Goal: Task Accomplishment & Management: Manage account settings

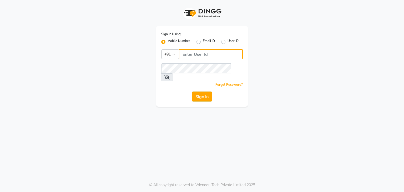
type input "9137273597"
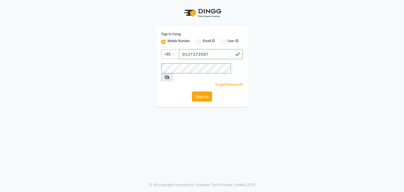
click at [201, 92] on button "Sign In" at bounding box center [202, 97] width 20 height 10
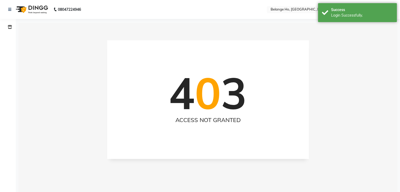
select select "en"
click at [9, 28] on icon at bounding box center [10, 27] width 4 height 4
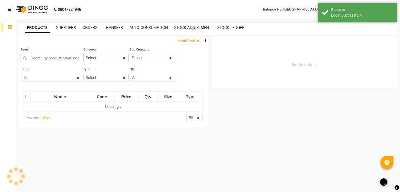
select select
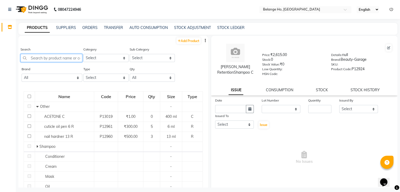
click at [65, 56] on input "text" at bounding box center [52, 58] width 62 height 8
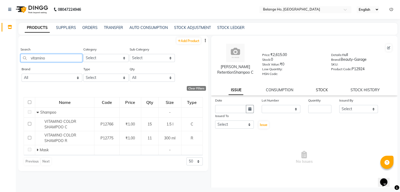
type input "vitamino"
click at [325, 92] on link "STOCK" at bounding box center [322, 90] width 12 height 5
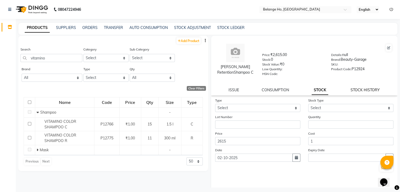
click at [352, 89] on link "STOCK HISTORY" at bounding box center [365, 90] width 29 height 5
select select "all"
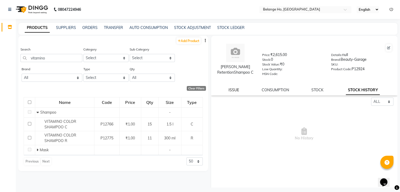
click at [231, 91] on link "ISSUE" at bounding box center [234, 90] width 11 height 5
select select
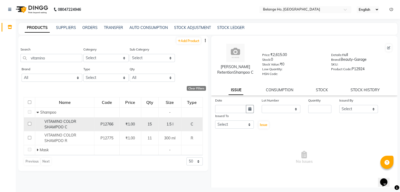
click at [140, 120] on td "₹1.00" at bounding box center [130, 124] width 22 height 14
click at [118, 127] on td "P12766" at bounding box center [106, 124] width 25 height 14
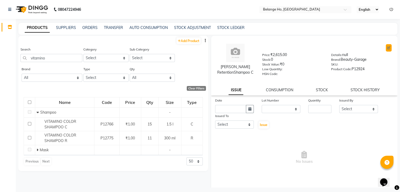
click at [386, 44] on button at bounding box center [389, 47] width 6 height 7
select select "true"
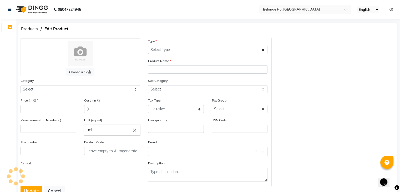
select select "C"
type input "[PERSON_NAME] RetentionShampoo C"
select select "335501100"
select select
type input "2615"
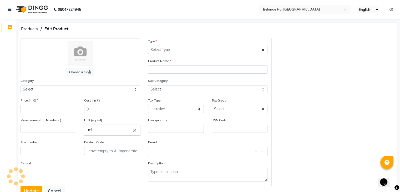
type input "1"
type input "750"
type input "P12924"
type textarea "null"
select select "335501101"
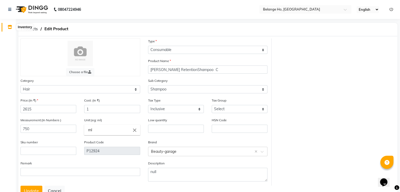
click at [12, 28] on span at bounding box center [9, 27] width 9 height 6
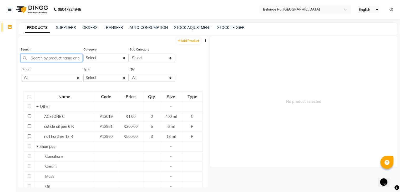
click at [69, 58] on input "text" at bounding box center [52, 58] width 62 height 8
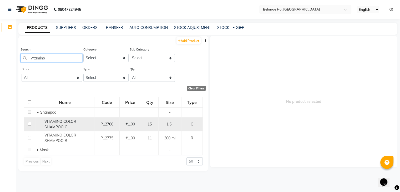
type input "vitamino"
click at [78, 123] on div "VITAMINO COLOR SHAMPOO C" at bounding box center [65, 124] width 56 height 11
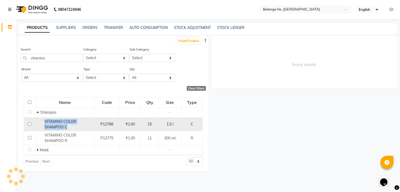
click at [78, 123] on div "VITAMINO COLOR SHAMPOO C" at bounding box center [65, 124] width 56 height 11
select select
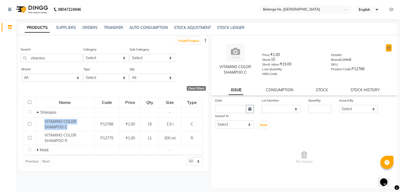
click at [387, 48] on icon at bounding box center [388, 47] width 3 height 3
select select "C"
select select "335501100"
select select "335501101"
select select "true"
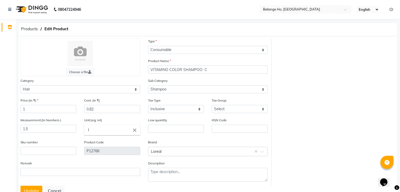
scroll to position [21, 0]
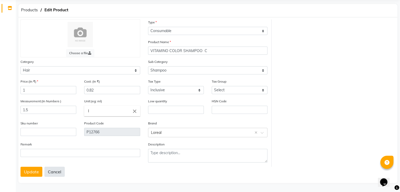
click at [51, 175] on button "Cancel" at bounding box center [54, 172] width 20 height 10
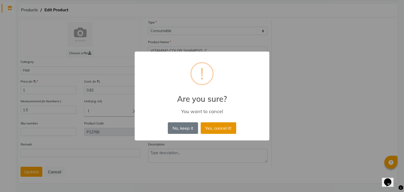
click at [210, 123] on button "Yes, cancel it!" at bounding box center [219, 128] width 36 height 12
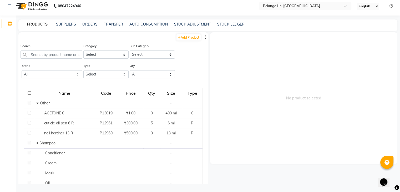
scroll to position [3, 0]
click at [62, 55] on input "text" at bounding box center [52, 55] width 62 height 8
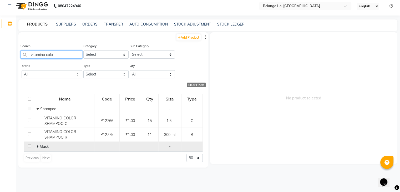
type input "vitamino colo"
click at [37, 147] on icon at bounding box center [38, 147] width 2 height 4
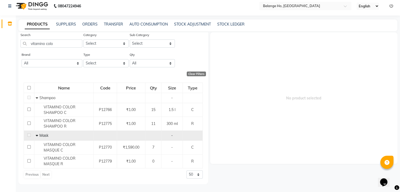
scroll to position [0, 0]
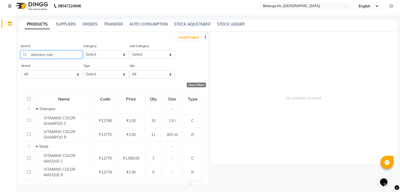
drag, startPoint x: 59, startPoint y: 57, endPoint x: 0, endPoint y: 73, distance: 61.4
click at [0, 73] on app-home "08047224946 Select Location × Belange [GEOGRAPHIC_DATA], [GEOGRAPHIC_DATA] East…" at bounding box center [200, 95] width 400 height 196
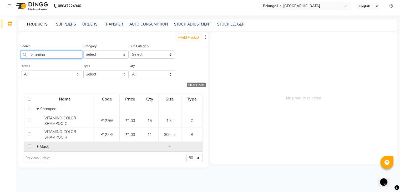
type input "vitamino"
click at [38, 147] on icon at bounding box center [38, 147] width 2 height 4
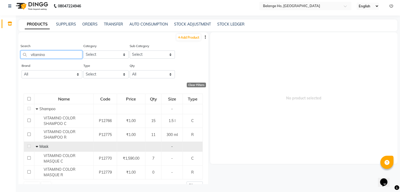
drag, startPoint x: 52, startPoint y: 56, endPoint x: 0, endPoint y: 78, distance: 56.0
click at [0, 78] on app-home "08047224946 Select Location × Belange [GEOGRAPHIC_DATA], [GEOGRAPHIC_DATA] East…" at bounding box center [200, 95] width 400 height 196
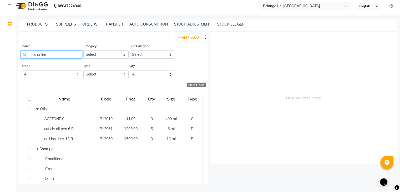
type input "liss unlimi"
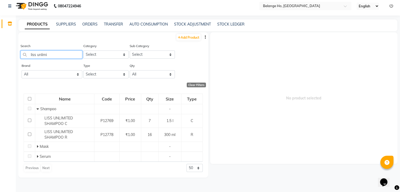
drag, startPoint x: 53, startPoint y: 54, endPoint x: 0, endPoint y: 62, distance: 53.8
click at [0, 62] on app-home "08047224946 Select Location × Belange [GEOGRAPHIC_DATA], [GEOGRAPHIC_DATA] Engl…" at bounding box center [200, 95] width 400 height 196
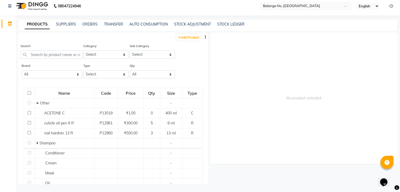
click at [32, 25] on link "PRODUCTS" at bounding box center [37, 24] width 25 height 9
click at [25, 20] on link "PRODUCTS" at bounding box center [37, 24] width 25 height 9
click at [32, 25] on link "PRODUCTS" at bounding box center [37, 24] width 25 height 9
click at [8, 24] on icon at bounding box center [10, 24] width 4 height 4
click at [9, 3] on link at bounding box center [10, 6] width 5 height 15
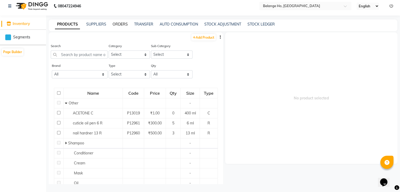
click at [116, 23] on link "ORDERS" at bounding box center [120, 24] width 15 height 5
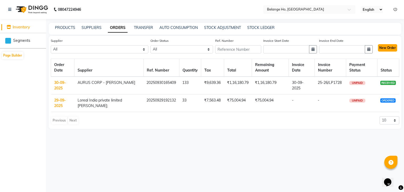
click at [386, 50] on button "New Order" at bounding box center [387, 47] width 19 height 7
select select "true"
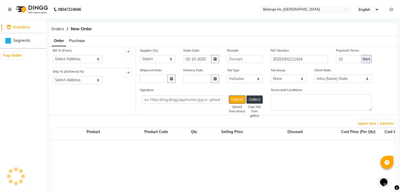
select select "4441"
click at [66, 63] on select "Select Address [STREET_ADDRESS] SUPREMUS" at bounding box center [78, 59] width 50 height 8
select select "1785"
click at [53, 55] on select "Select Address [STREET_ADDRESS] SUPREMUS" at bounding box center [78, 59] width 50 height 8
click at [64, 80] on select "Select Address [STREET_ADDRESS]" at bounding box center [78, 80] width 50 height 8
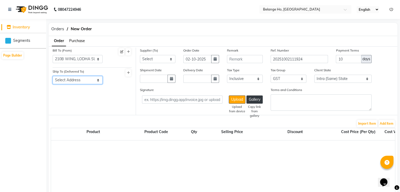
select select "1786"
click at [53, 76] on select "Select Address [STREET_ADDRESS]" at bounding box center [78, 80] width 50 height 8
click at [146, 58] on select "Select Loreal India private limited [PERSON_NAME]; AURUS CORP - [PERSON_NAME]" at bounding box center [158, 59] width 36 height 8
select select "6022"
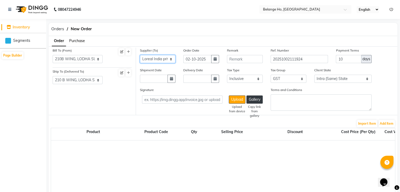
click at [140, 55] on select "Select Loreal India private limited [PERSON_NAME]; AURUS CORP - [PERSON_NAME]" at bounding box center [158, 59] width 36 height 8
click at [383, 125] on button "Add Item" at bounding box center [387, 123] width 16 height 7
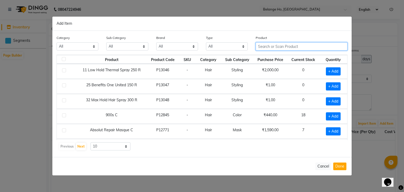
click at [276, 50] on input "text" at bounding box center [302, 46] width 92 height 8
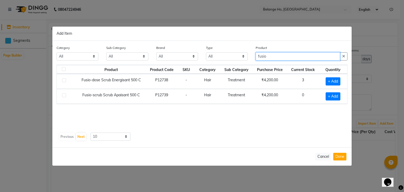
type input "fusio"
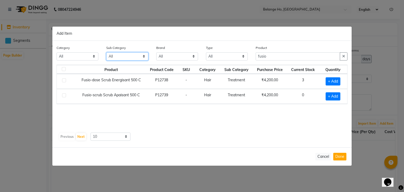
click at [136, 56] on select "All Hair Casmara Retail Houskeeping Appron Shampoo Olaplex Salon Use Cleanser H…" at bounding box center [127, 56] width 42 height 8
click at [234, 119] on div "Product Product Code SKU Category Sub Category Purchase Price Current Stock Qua…" at bounding box center [202, 98] width 291 height 66
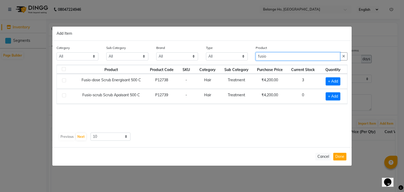
drag, startPoint x: 277, startPoint y: 57, endPoint x: 231, endPoint y: 61, distance: 45.7
click at [231, 61] on div "Category All Hair Skin Makeup Personal Care Appliances [PERSON_NAME] Waxing Dis…" at bounding box center [202, 55] width 299 height 20
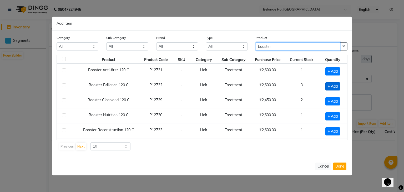
type input "booster"
click at [326, 87] on span "+ Add" at bounding box center [333, 86] width 15 height 8
checkbox input "true"
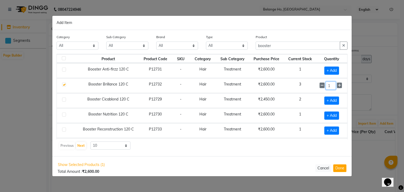
drag, startPoint x: 329, startPoint y: 85, endPoint x: 301, endPoint y: 93, distance: 29.7
click at [301, 93] on tbody "Booster Anti-firzz 120 C P12731 - Hair Treatment ₹2,600.00 1 + Add Booster Bril…" at bounding box center [202, 108] width 291 height 90
type input "2"
click at [333, 113] on span "+ Add" at bounding box center [332, 116] width 15 height 8
checkbox input "true"
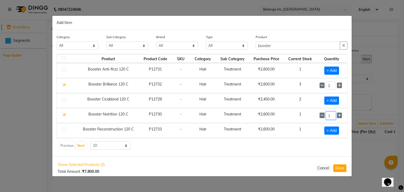
drag, startPoint x: 330, startPoint y: 114, endPoint x: 302, endPoint y: 120, distance: 27.9
click at [302, 120] on tr "Booster Nutrition 120 C P12730 - Hair Treatment ₹2,600.00 1 1" at bounding box center [202, 115] width 291 height 15
type input "2"
click at [333, 129] on span "+ Add" at bounding box center [332, 131] width 15 height 8
checkbox input "true"
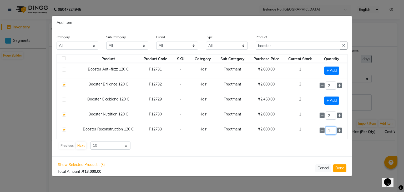
drag, startPoint x: 328, startPoint y: 129, endPoint x: 298, endPoint y: 136, distance: 31.1
click at [298, 136] on tbody "Booster Anti-firzz 120 C P12731 - Hair Treatment ₹2,600.00 1 + Add Booster Bril…" at bounding box center [202, 108] width 291 height 90
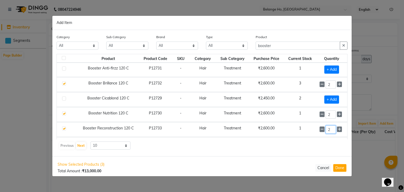
scroll to position [13, 0]
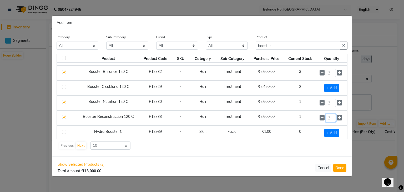
type input "2"
click at [314, 148] on div "Previous Next 10 50 100" at bounding box center [202, 146] width 287 height 8
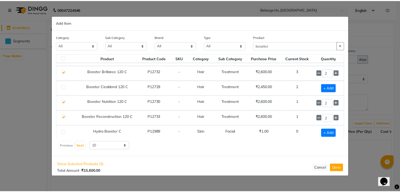
scroll to position [12, 0]
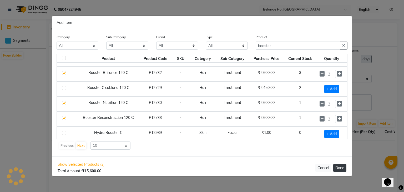
click at [337, 166] on button "Done" at bounding box center [339, 168] width 13 height 8
select select "4441"
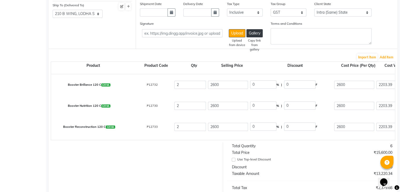
scroll to position [66, 0]
drag, startPoint x: 264, startPoint y: 82, endPoint x: 293, endPoint y: 103, distance: 35.6
click at [339, 149] on div "6" at bounding box center [354, 147] width 84 height 6
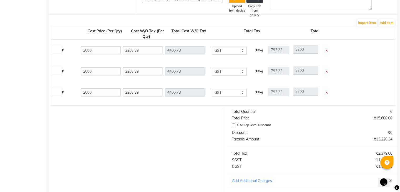
scroll to position [0, 256]
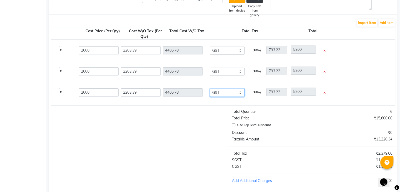
drag, startPoint x: 234, startPoint y: 90, endPoint x: 304, endPoint y: 139, distance: 85.8
click at [304, 139] on form "Bill To (From) Select Address 210B WING, LODHA SUPREMUS Ship To (Delivered To) …" at bounding box center [223, 90] width 349 height 288
click at [317, 155] on div "Total Quantity 6 Total Price ₹15,600.00 Use Top-level Discount Discount ₹0 Taxa…" at bounding box center [312, 162] width 178 height 108
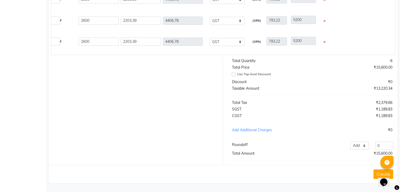
click at [377, 170] on button "Create" at bounding box center [384, 174] width 20 height 9
